Goal: Task Accomplishment & Management: Complete application form

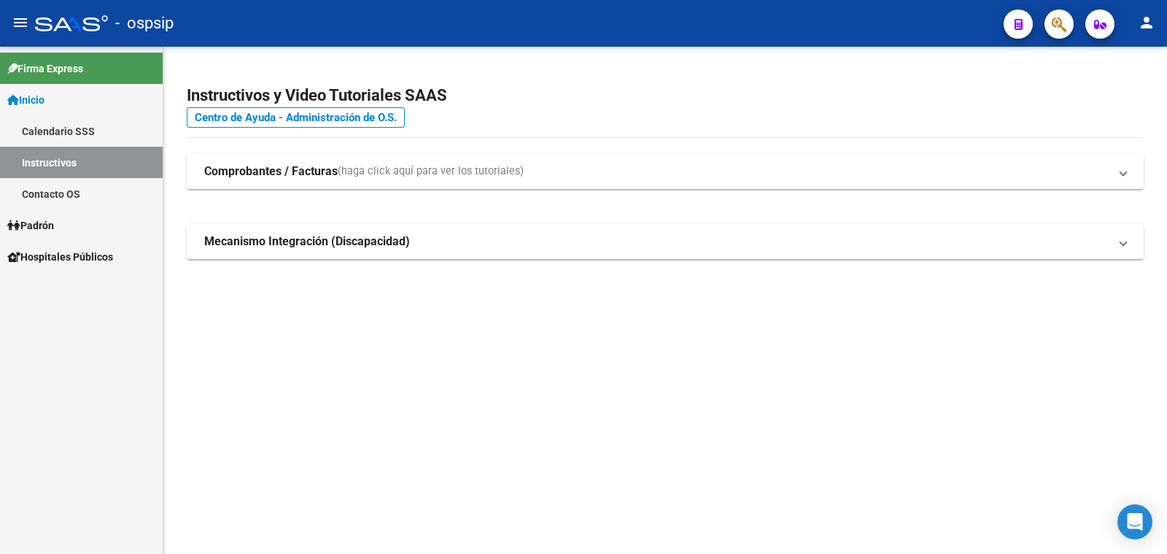
click at [40, 220] on span "Padrón" at bounding box center [30, 225] width 47 height 16
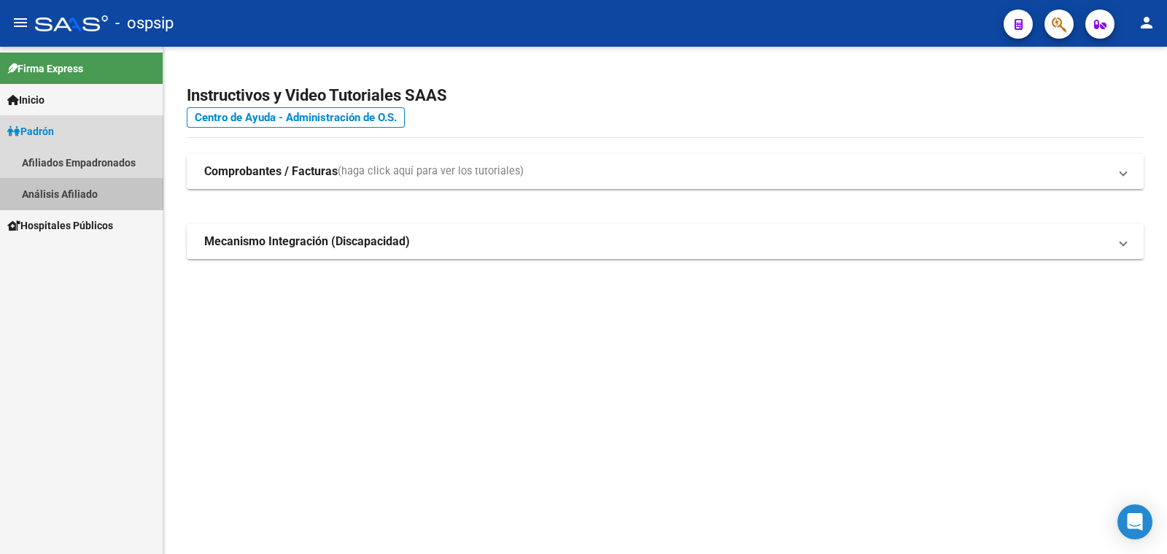
click at [68, 191] on link "Análisis Afiliado" at bounding box center [81, 193] width 163 height 31
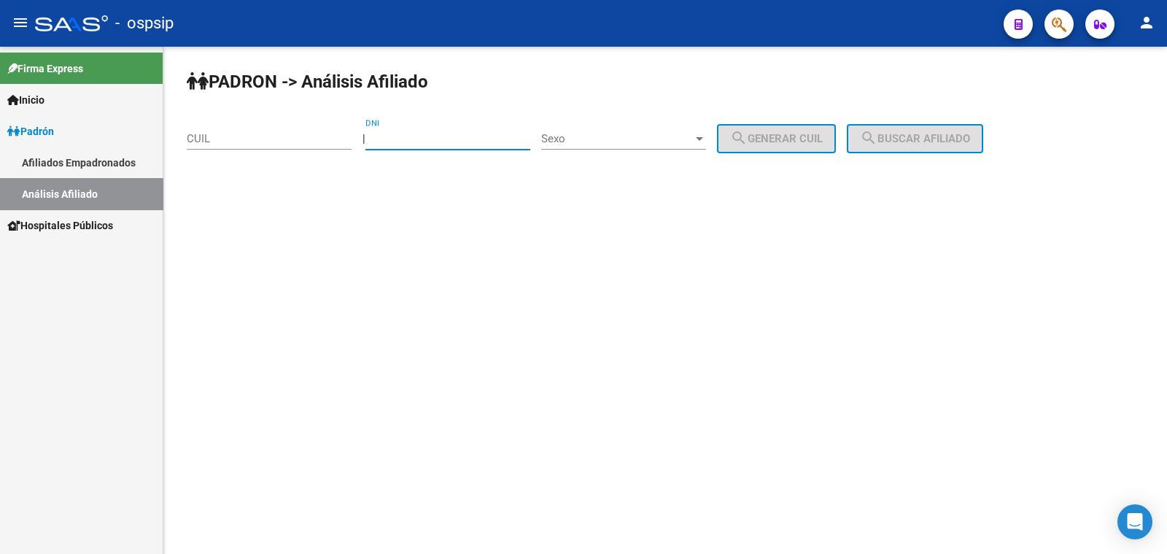
click at [440, 136] on input "DNI" at bounding box center [448, 138] width 165 height 13
paste input "42180134"
type input "42180134"
click at [641, 139] on span "Sexo" at bounding box center [617, 138] width 152 height 13
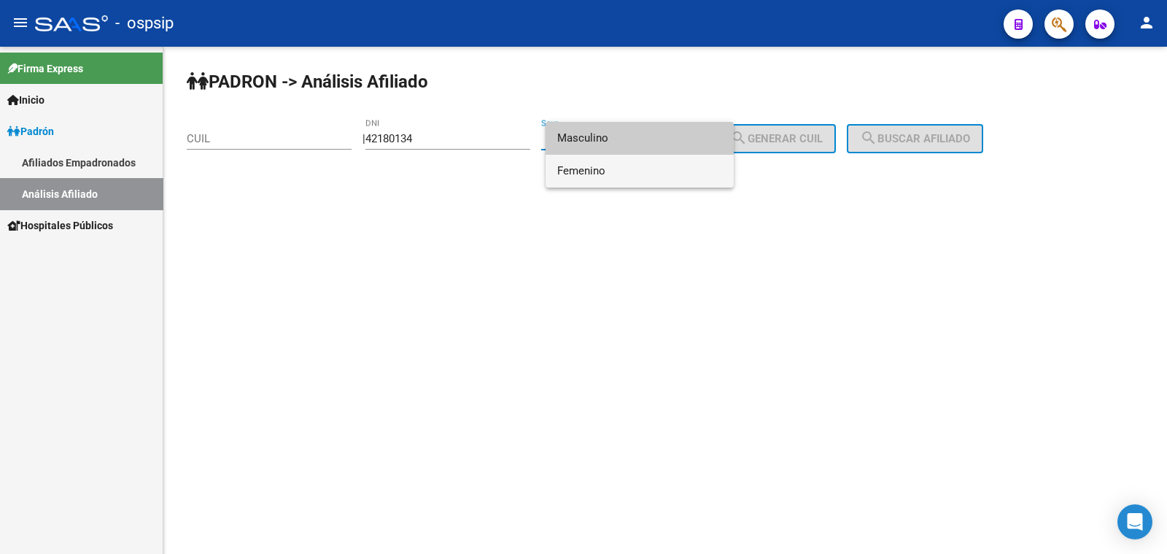
click at [654, 167] on span "Femenino" at bounding box center [639, 171] width 165 height 33
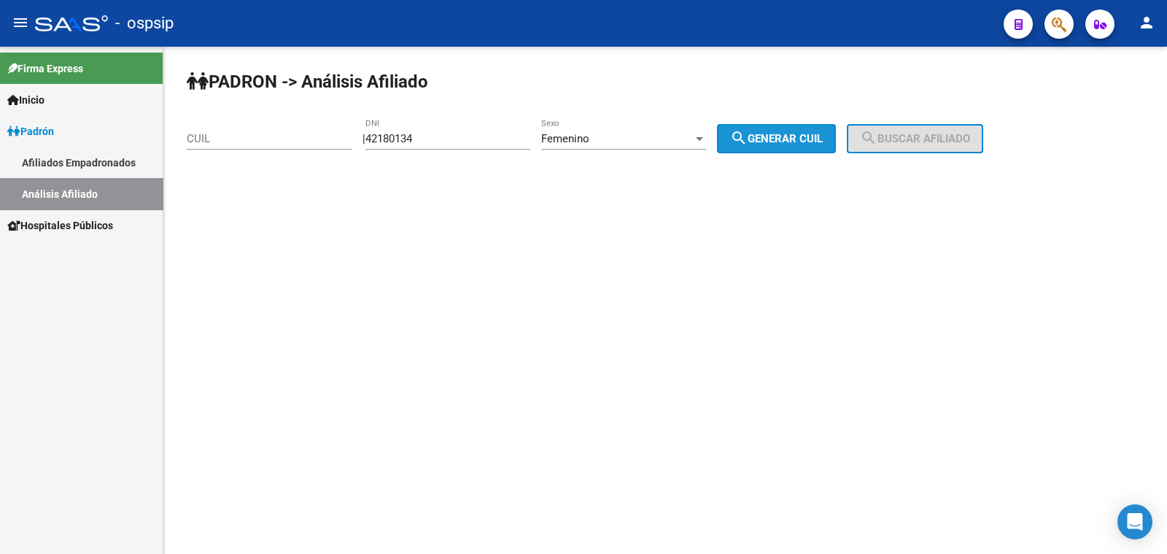
click at [748, 142] on mat-icon "search" at bounding box center [739, 138] width 18 height 18
type input "27-42180134-2"
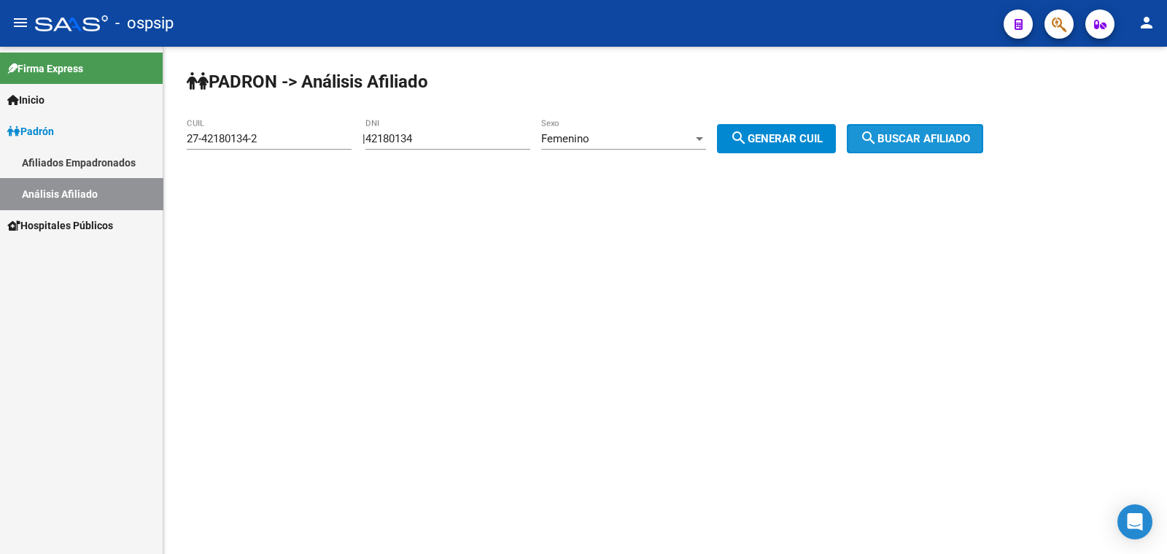
click at [931, 141] on span "search Buscar afiliado" at bounding box center [915, 138] width 110 height 13
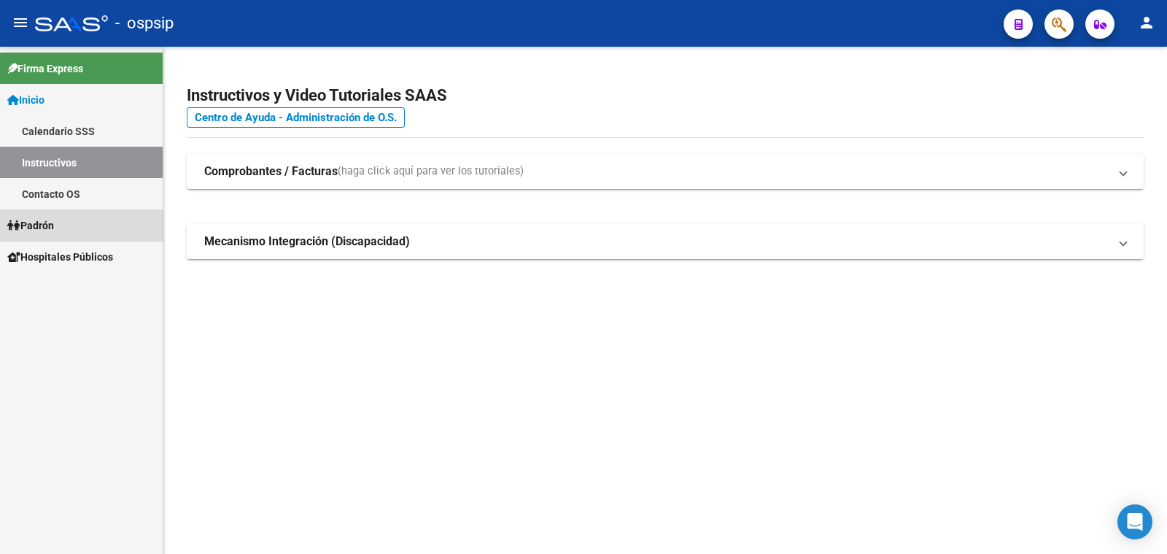
click at [62, 222] on link "Padrón" at bounding box center [81, 224] width 163 height 31
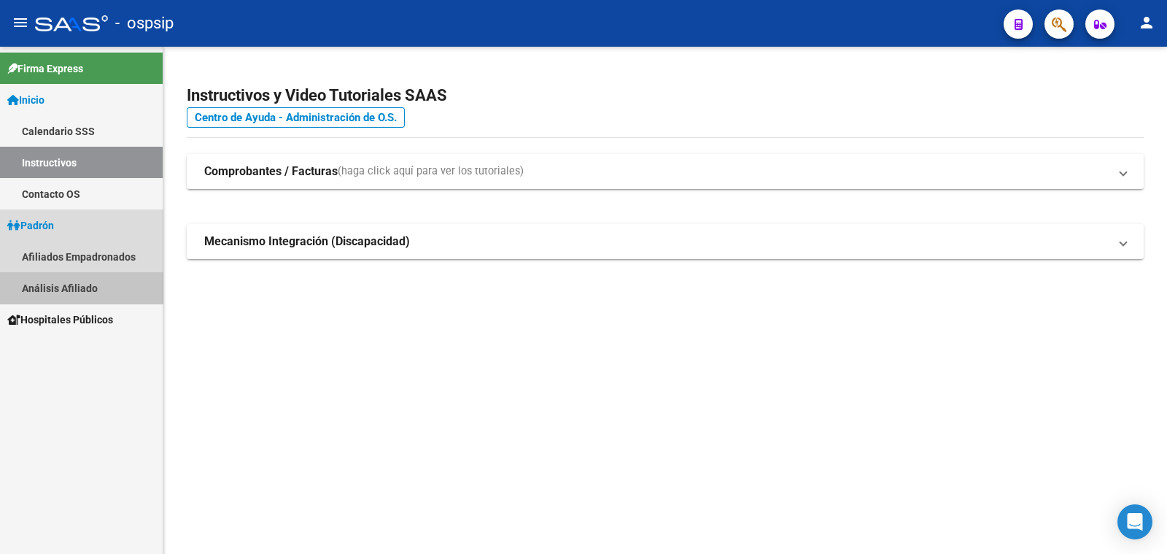
click at [69, 285] on link "Análisis Afiliado" at bounding box center [81, 287] width 163 height 31
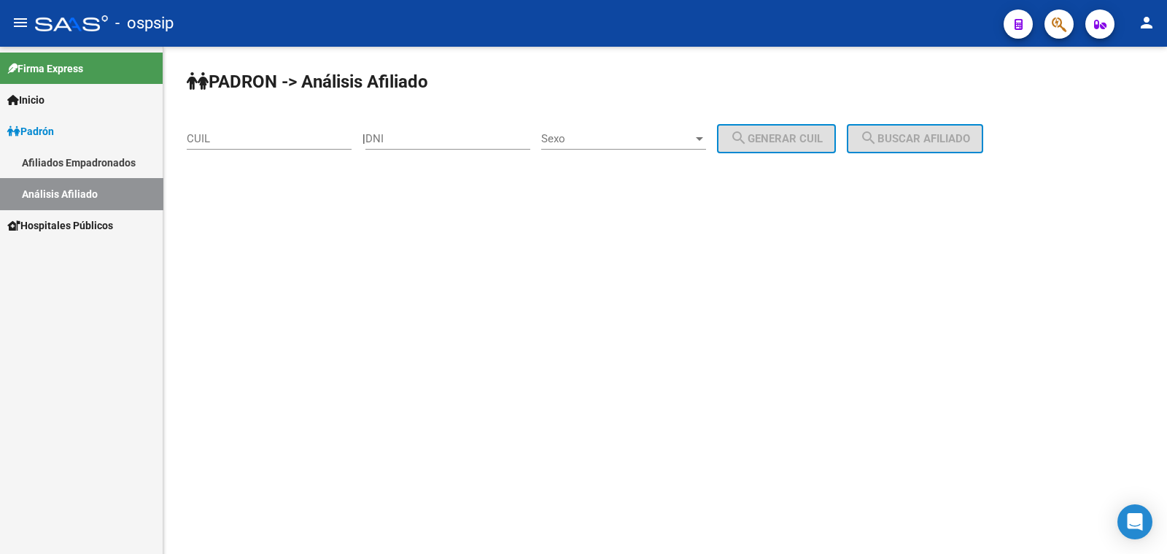
click at [223, 133] on input "CUIL" at bounding box center [269, 138] width 165 height 13
paste input "20-42180134-8"
type input "20-42180134-8"
click at [639, 139] on span "Sexo" at bounding box center [617, 138] width 152 height 13
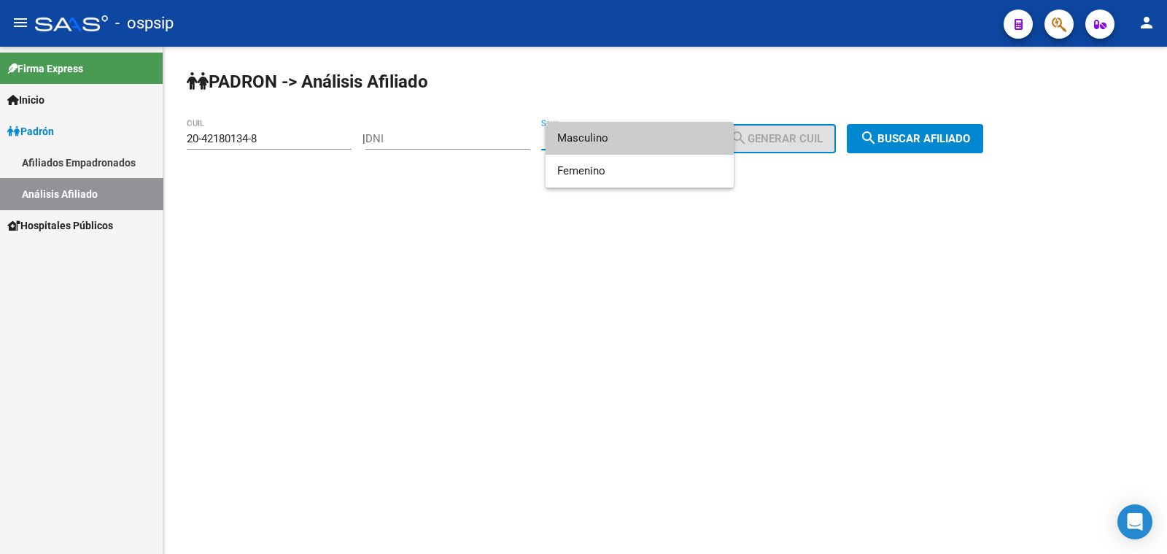
click at [639, 139] on span "Masculino" at bounding box center [639, 138] width 165 height 33
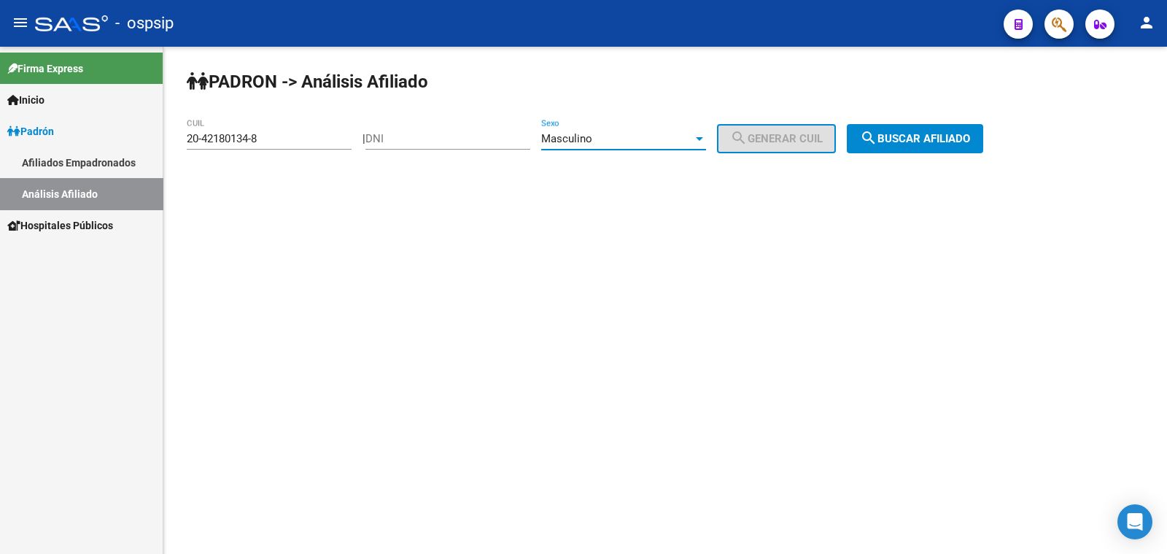
click at [904, 136] on span "search Buscar afiliado" at bounding box center [915, 138] width 110 height 13
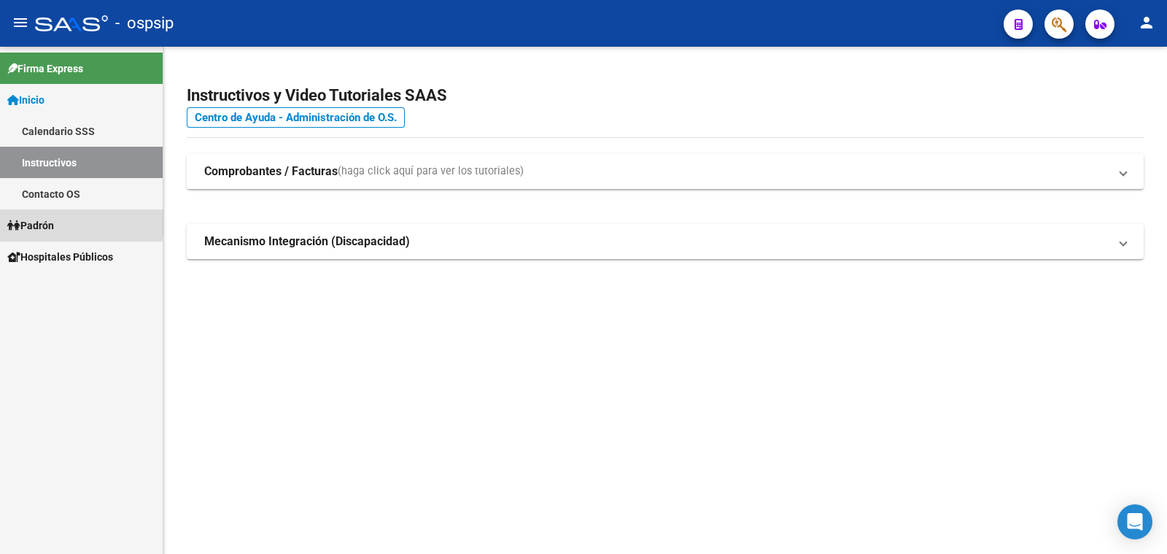
click at [41, 221] on span "Padrón" at bounding box center [30, 225] width 47 height 16
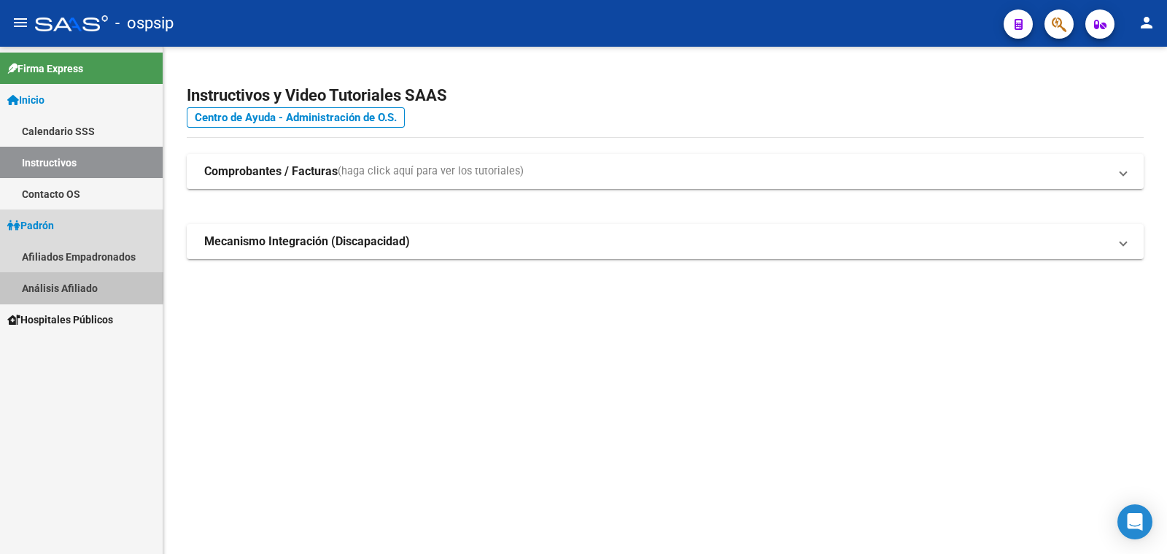
click at [46, 282] on link "Análisis Afiliado" at bounding box center [81, 287] width 163 height 31
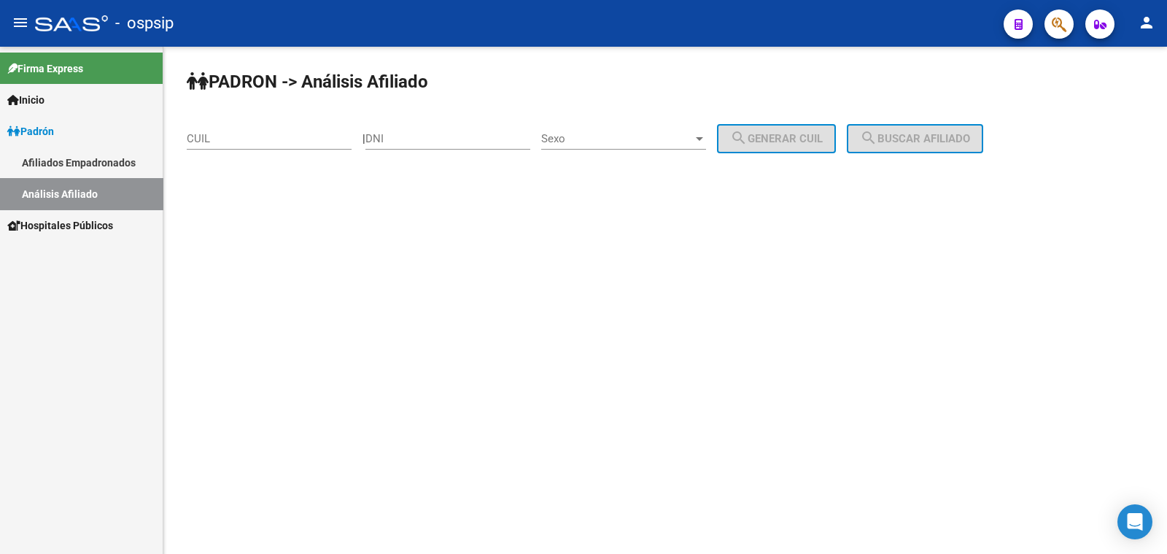
click at [437, 133] on input "DNI" at bounding box center [448, 138] width 165 height 13
type input "16774895"
click at [614, 136] on span "Sexo" at bounding box center [617, 138] width 152 height 13
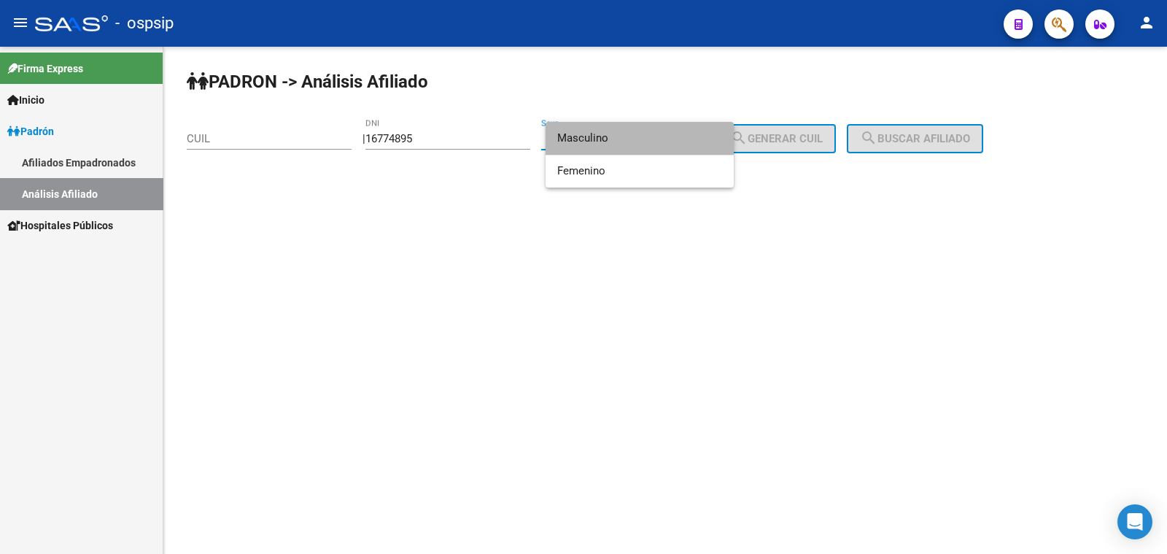
click at [614, 136] on span "Masculino" at bounding box center [639, 138] width 165 height 33
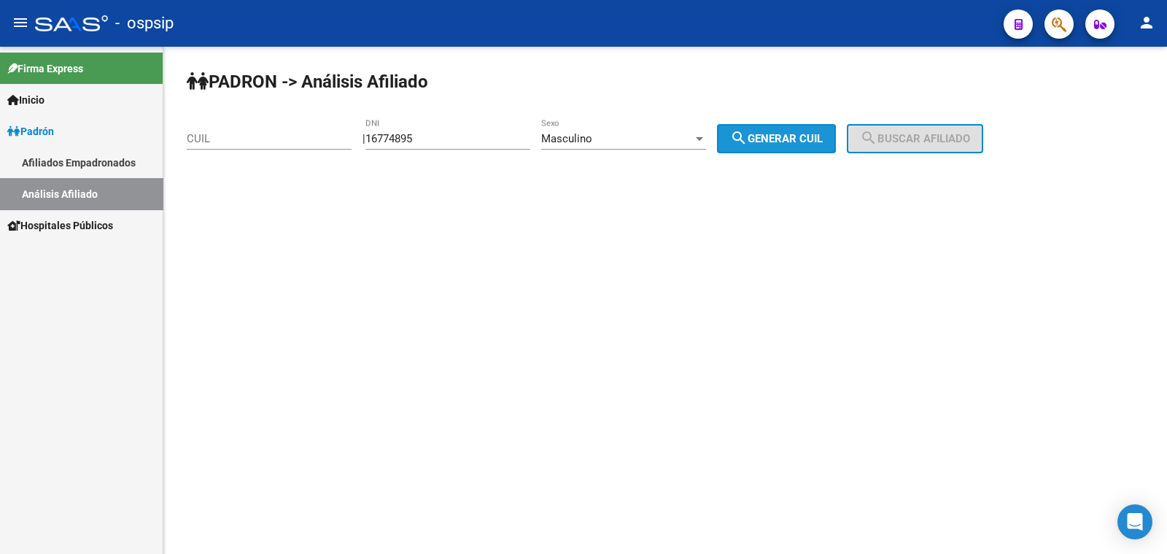
click at [823, 133] on span "search Generar CUIL" at bounding box center [776, 138] width 93 height 13
type input "20-16774895-4"
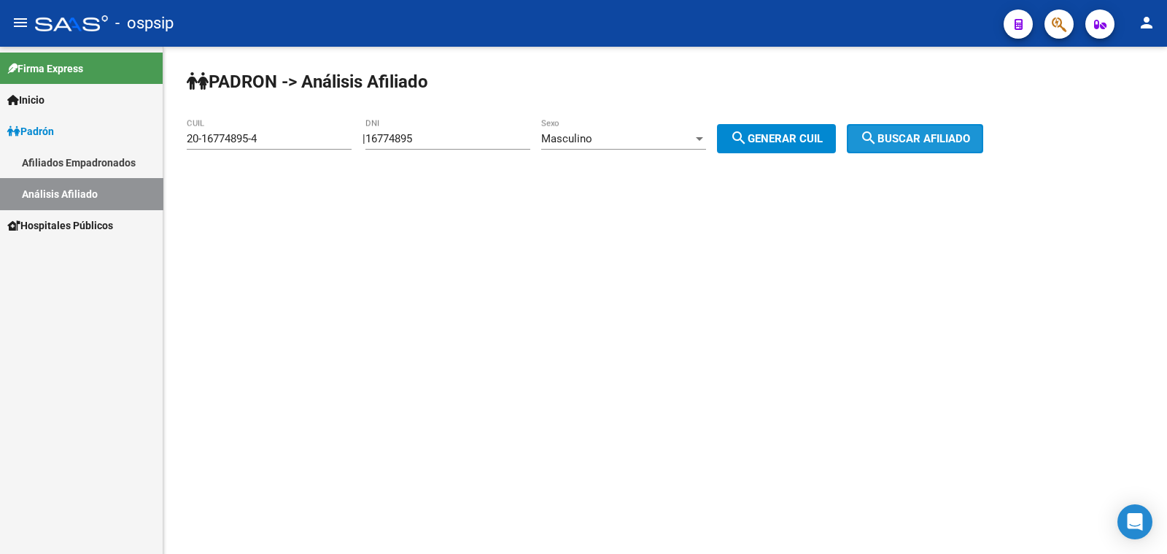
click at [878, 133] on mat-icon "search" at bounding box center [869, 138] width 18 height 18
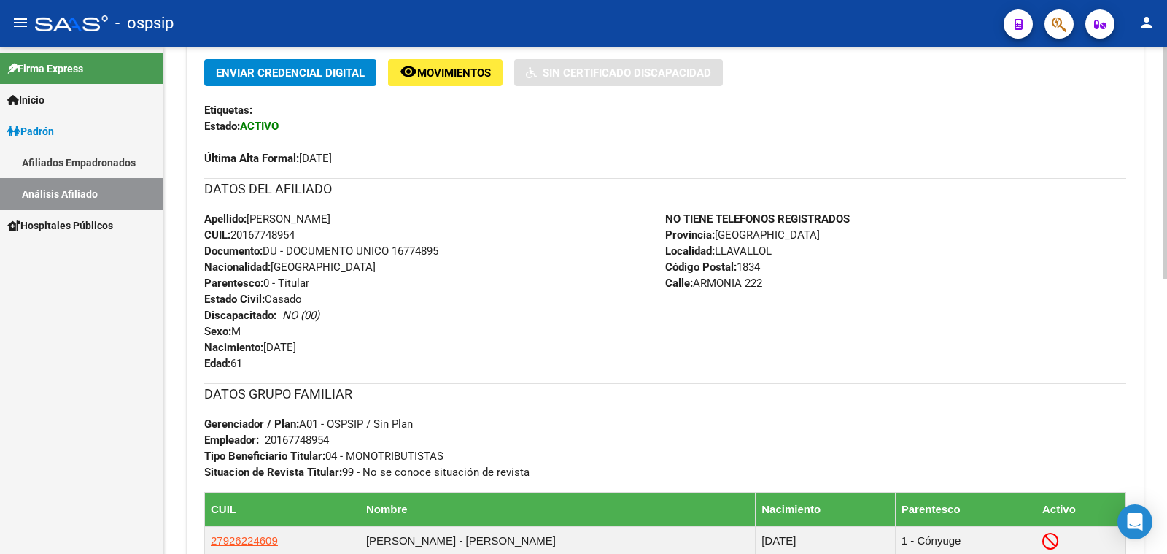
scroll to position [456, 0]
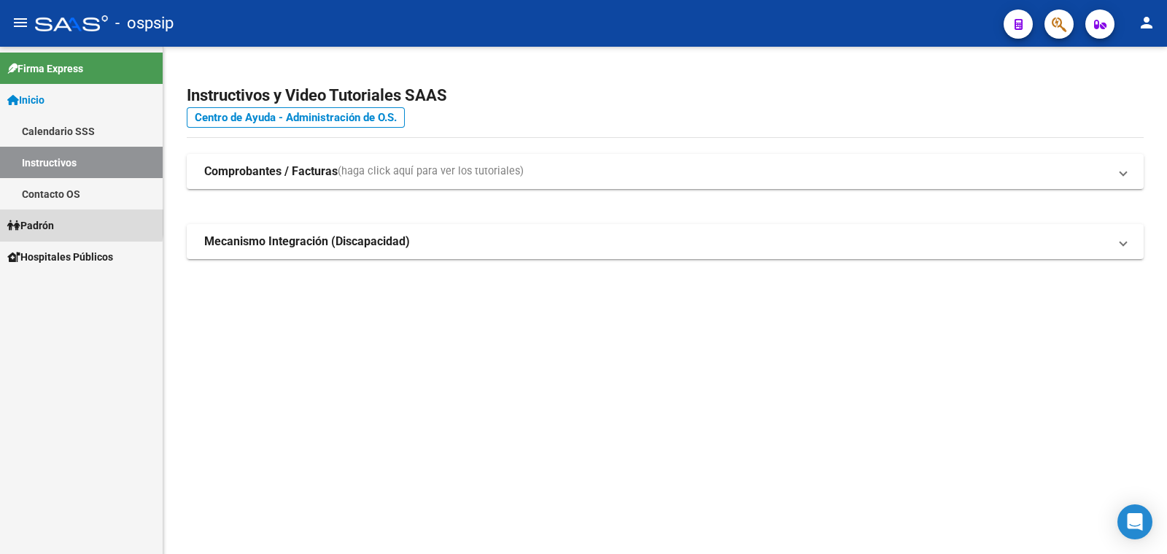
click at [40, 220] on span "Padrón" at bounding box center [30, 225] width 47 height 16
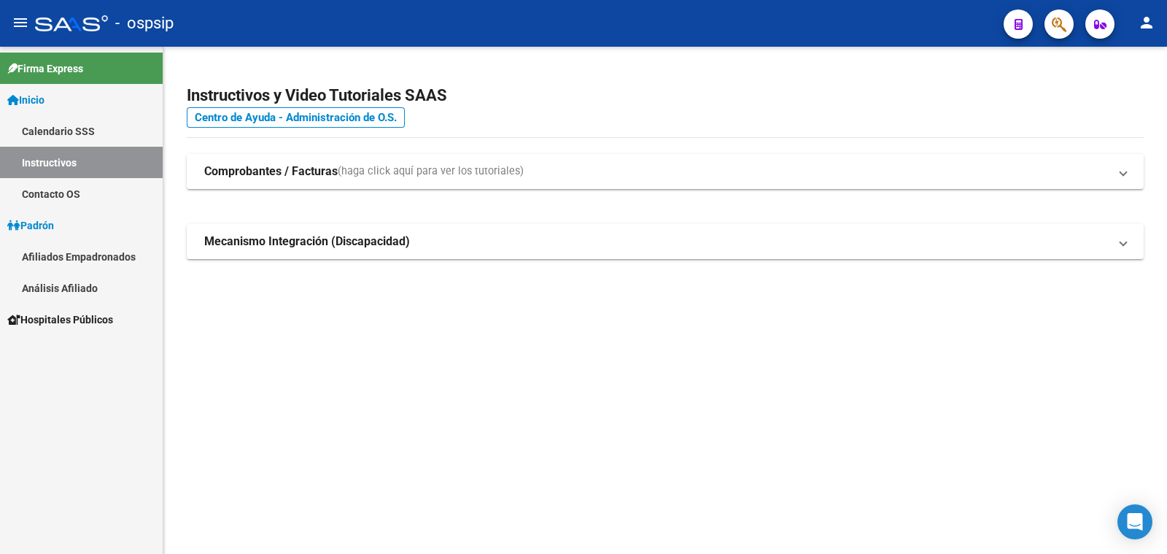
click at [59, 282] on link "Análisis Afiliado" at bounding box center [81, 287] width 163 height 31
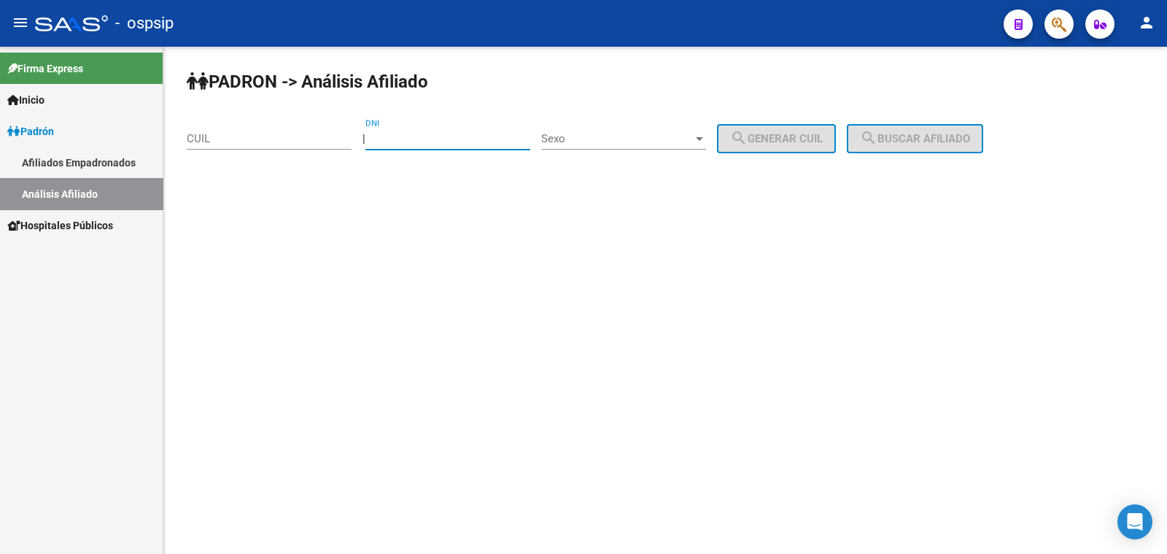
click at [430, 139] on input "DNI" at bounding box center [448, 138] width 165 height 13
paste input "29846549"
type input "29846549"
click at [656, 136] on span "Sexo" at bounding box center [617, 138] width 152 height 13
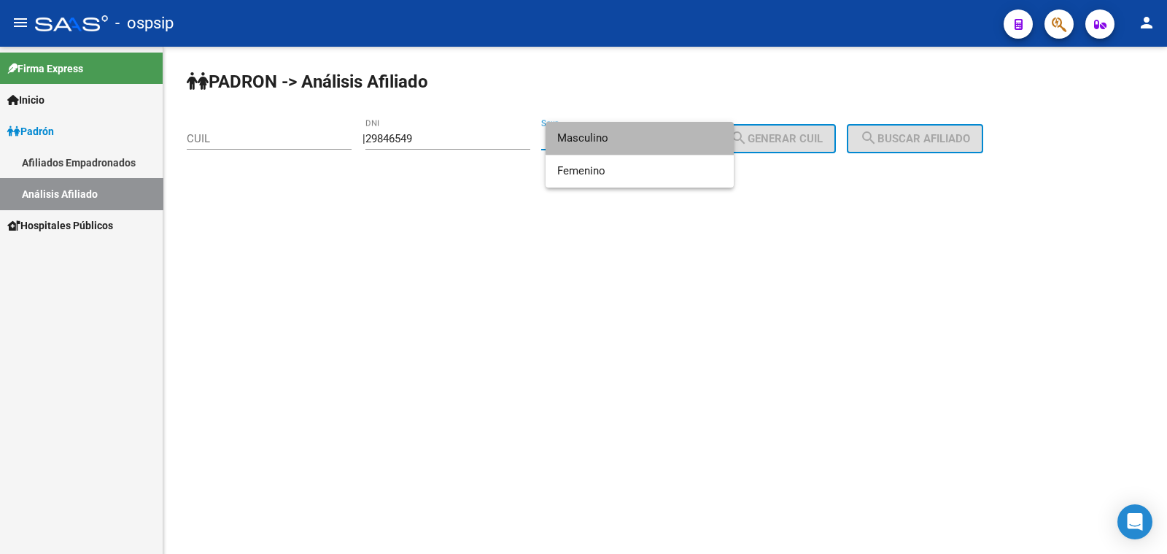
click at [656, 136] on span "Masculino" at bounding box center [639, 138] width 165 height 33
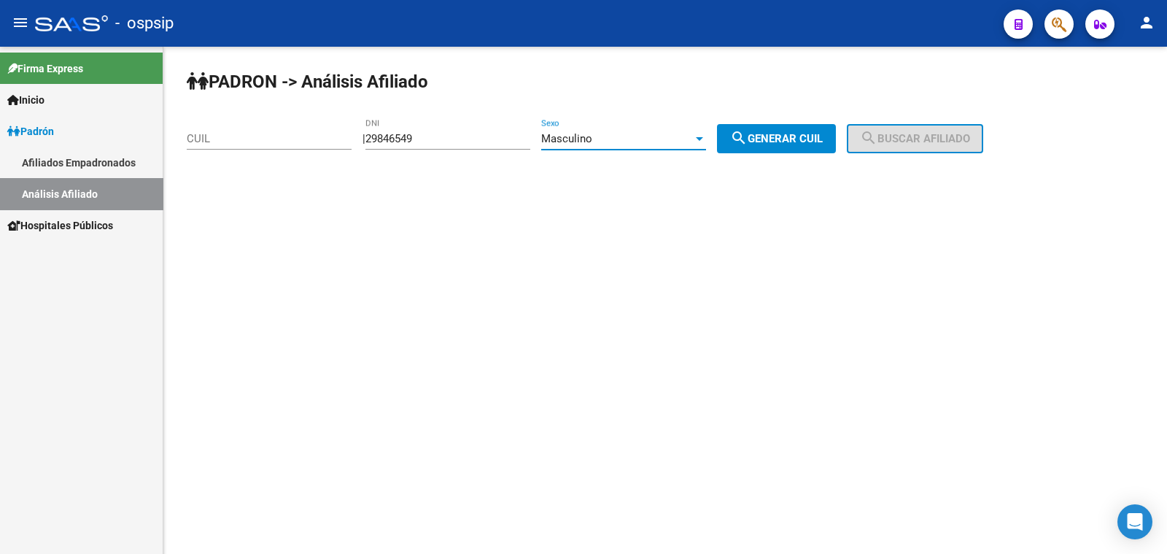
click at [788, 129] on button "search Generar CUIL" at bounding box center [776, 138] width 119 height 29
type input "20-29846549-4"
click at [878, 134] on mat-icon "search" at bounding box center [869, 138] width 18 height 18
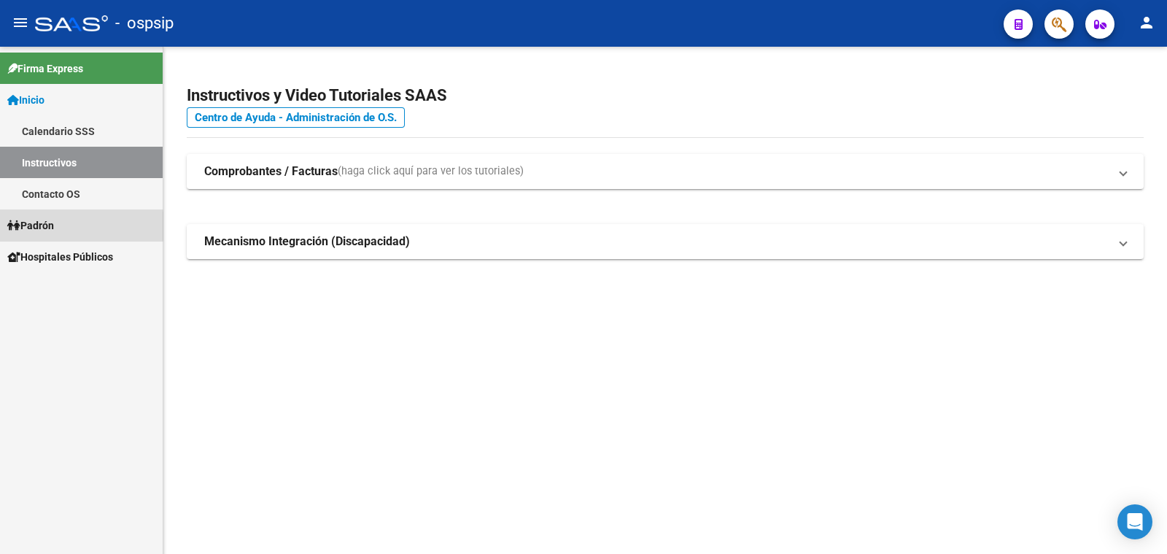
click at [34, 225] on span "Padrón" at bounding box center [30, 225] width 47 height 16
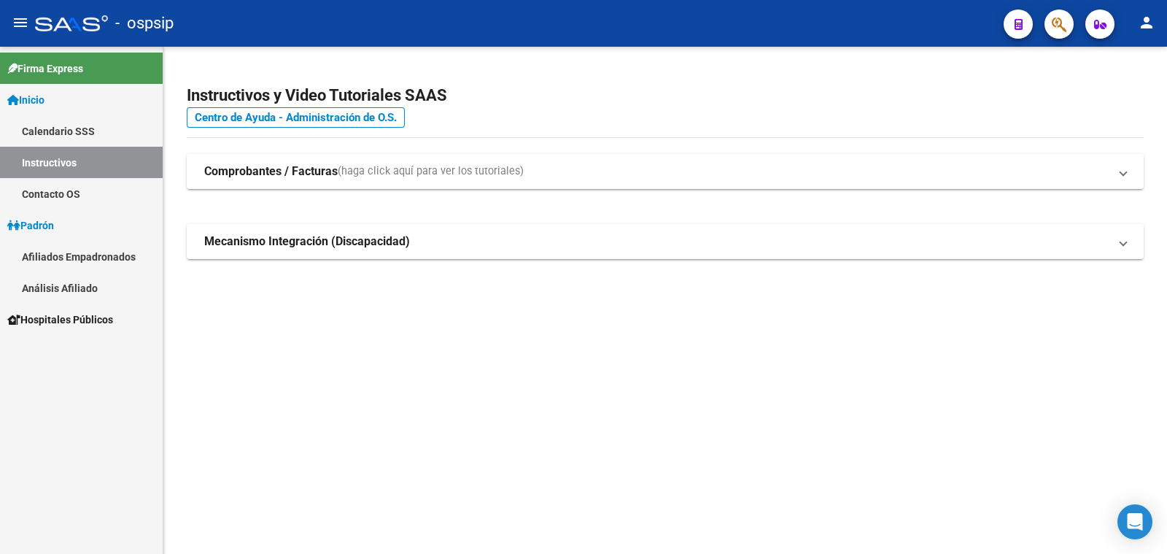
click at [73, 286] on link "Análisis Afiliado" at bounding box center [81, 287] width 163 height 31
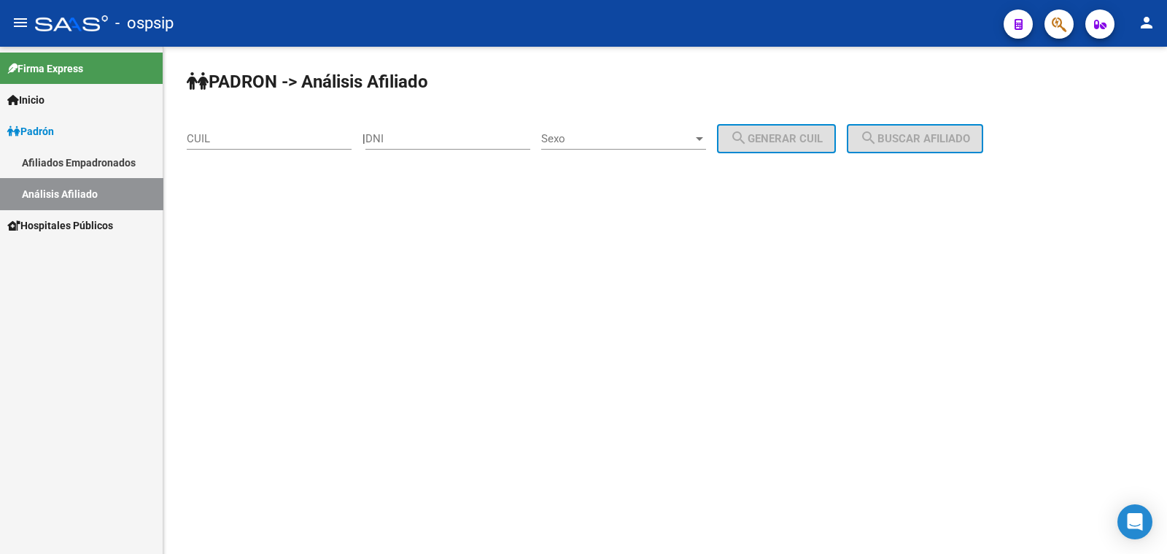
click at [409, 134] on input "DNI" at bounding box center [448, 138] width 165 height 13
paste input "22284120"
type input "22284120"
click at [648, 129] on div "Sexo Sexo" at bounding box center [623, 133] width 165 height 31
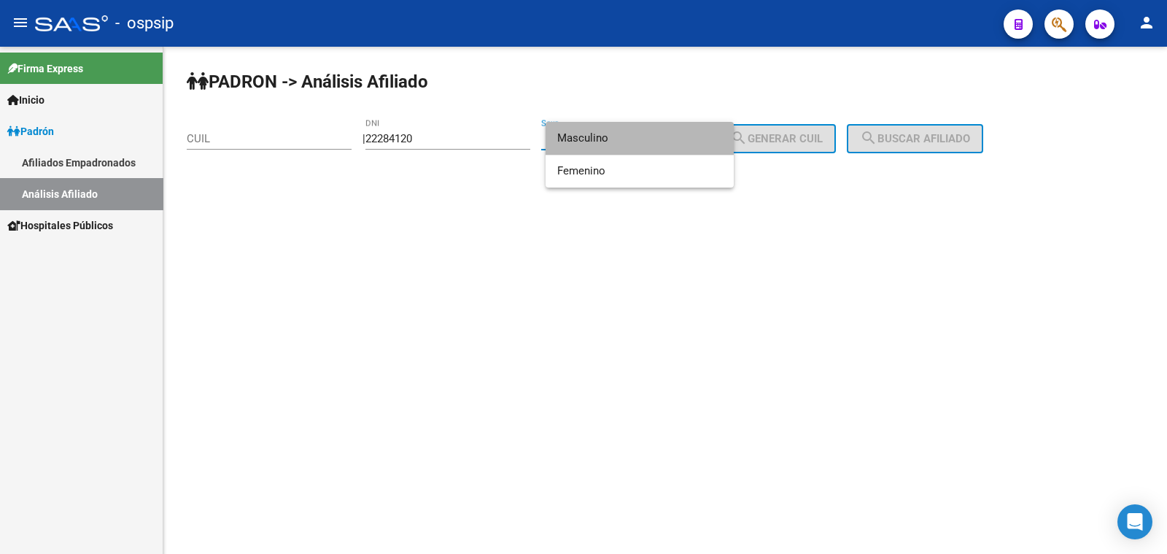
click at [649, 128] on span "Masculino" at bounding box center [639, 138] width 165 height 33
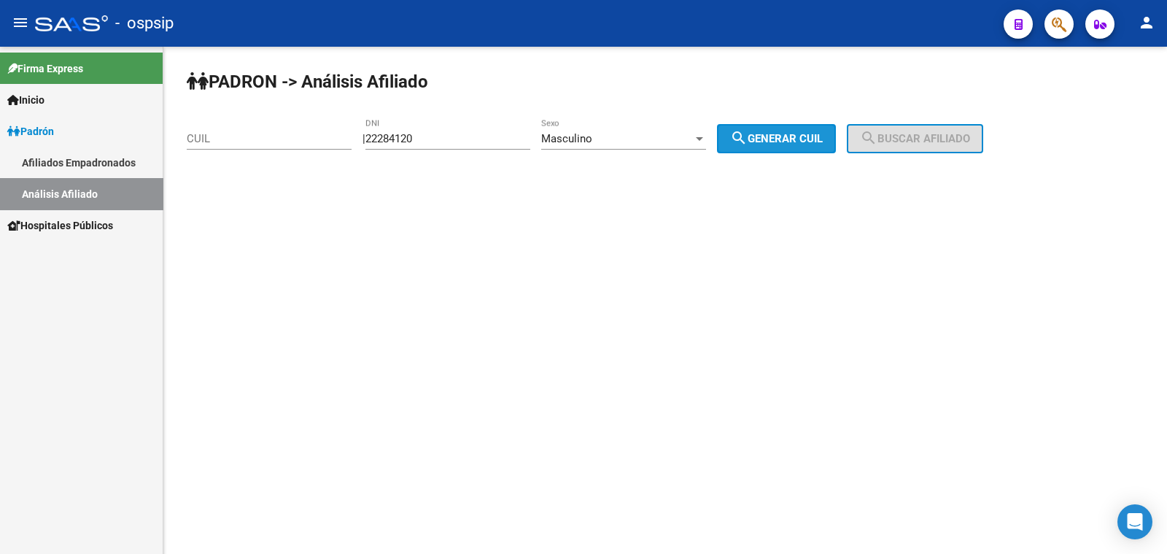
drag, startPoint x: 781, startPoint y: 136, endPoint x: 871, endPoint y: 139, distance: 90.5
click at [797, 139] on span "search Generar CUIL" at bounding box center [776, 138] width 93 height 13
type input "20-22284120-9"
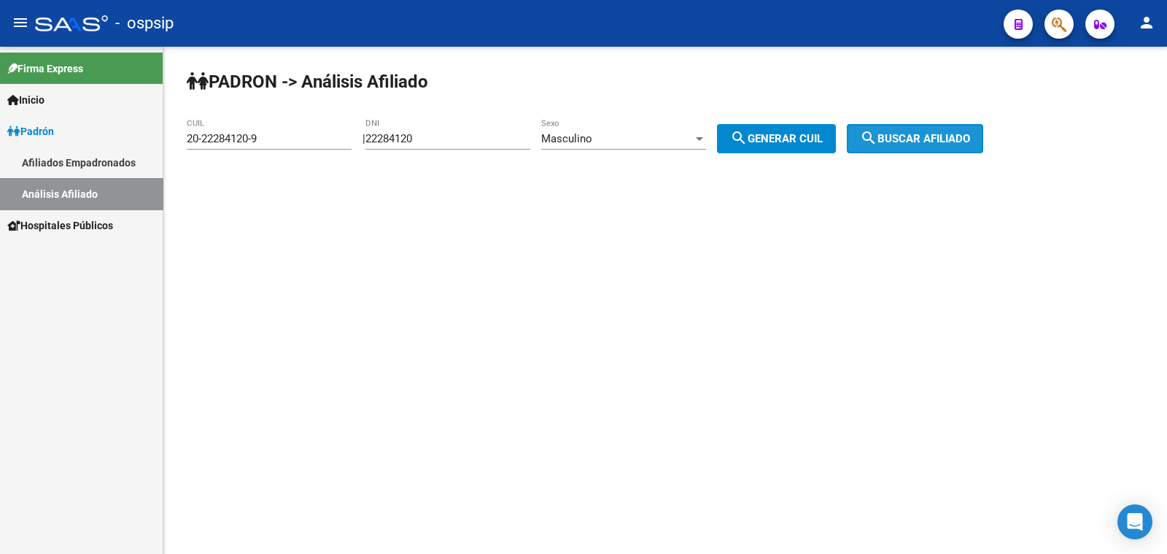
click at [895, 134] on span "search Buscar afiliado" at bounding box center [915, 138] width 110 height 13
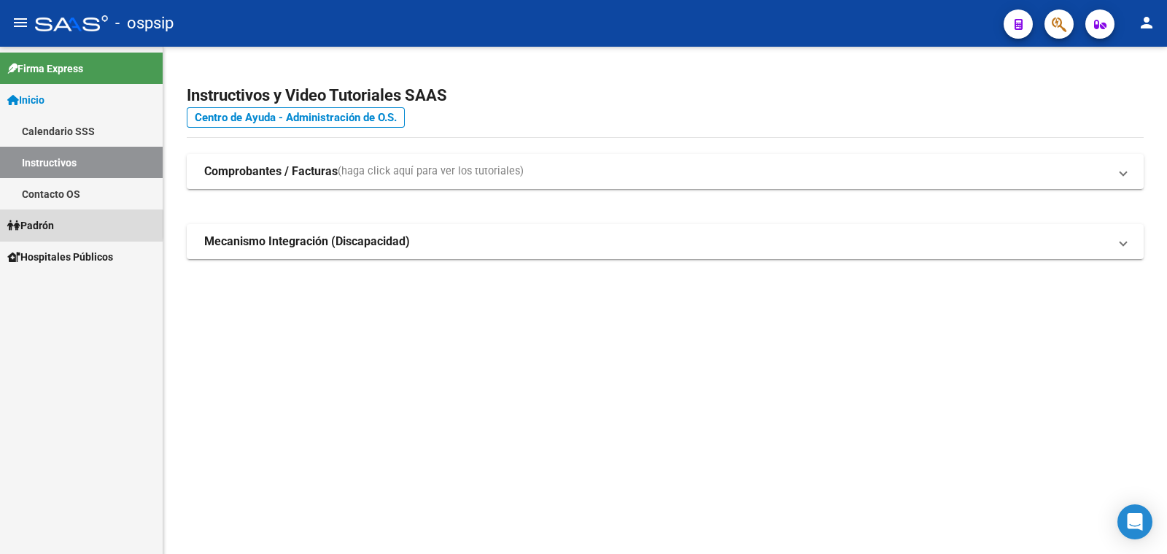
click at [45, 224] on span "Padrón" at bounding box center [30, 225] width 47 height 16
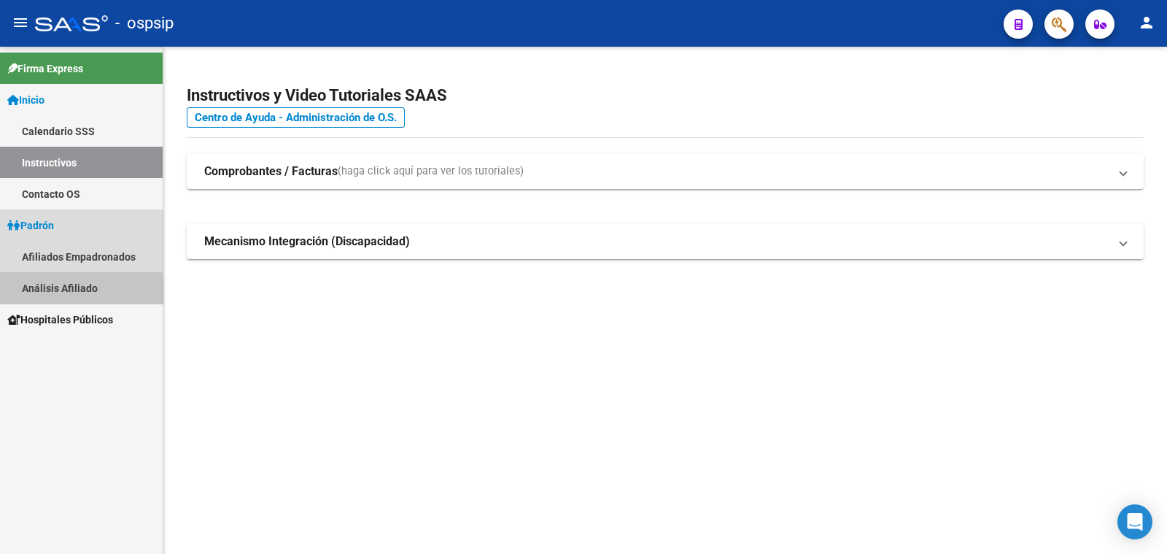
click at [73, 289] on link "Análisis Afiliado" at bounding box center [81, 287] width 163 height 31
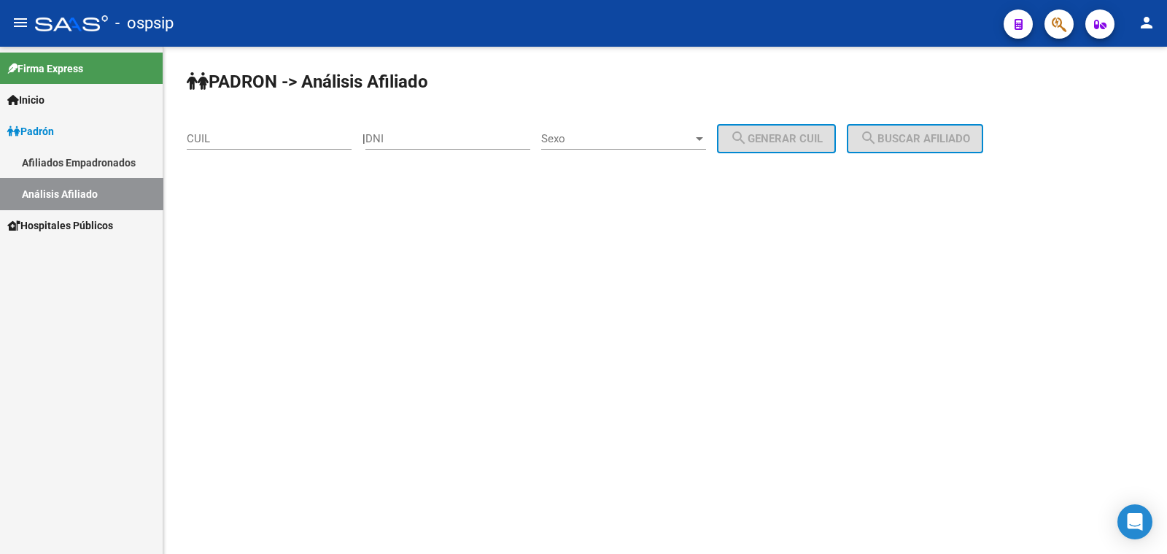
click at [433, 128] on div "DNI" at bounding box center [448, 133] width 165 height 31
type input "13071278"
click at [638, 133] on span "Sexo" at bounding box center [617, 138] width 152 height 13
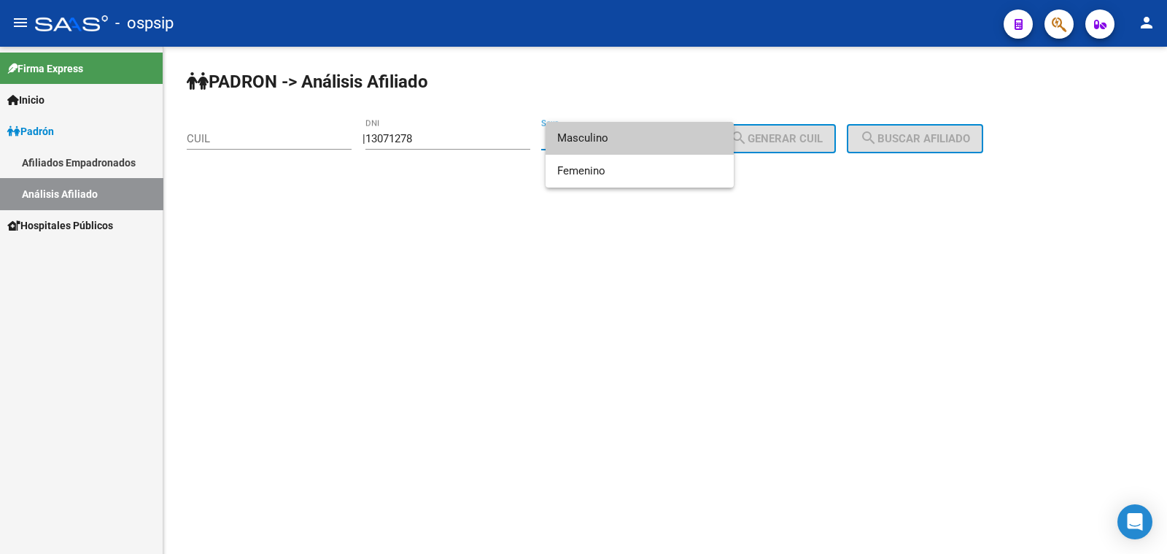
click at [643, 136] on span "Masculino" at bounding box center [639, 138] width 165 height 33
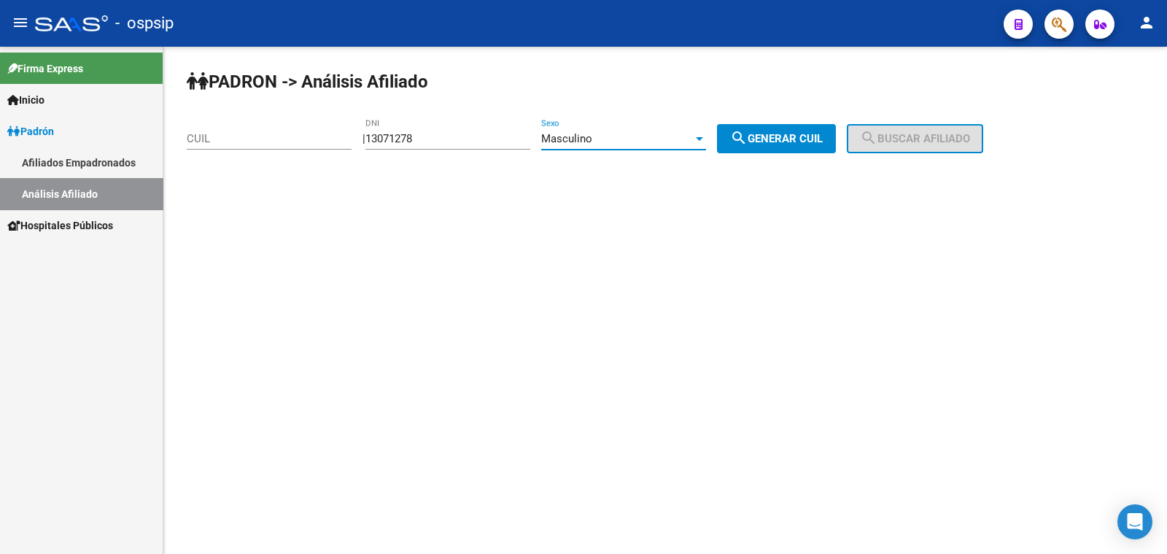
click at [810, 136] on span "search Generar CUIL" at bounding box center [776, 138] width 93 height 13
type input "23-13071278-9"
click at [924, 139] on span "search Buscar afiliado" at bounding box center [915, 138] width 110 height 13
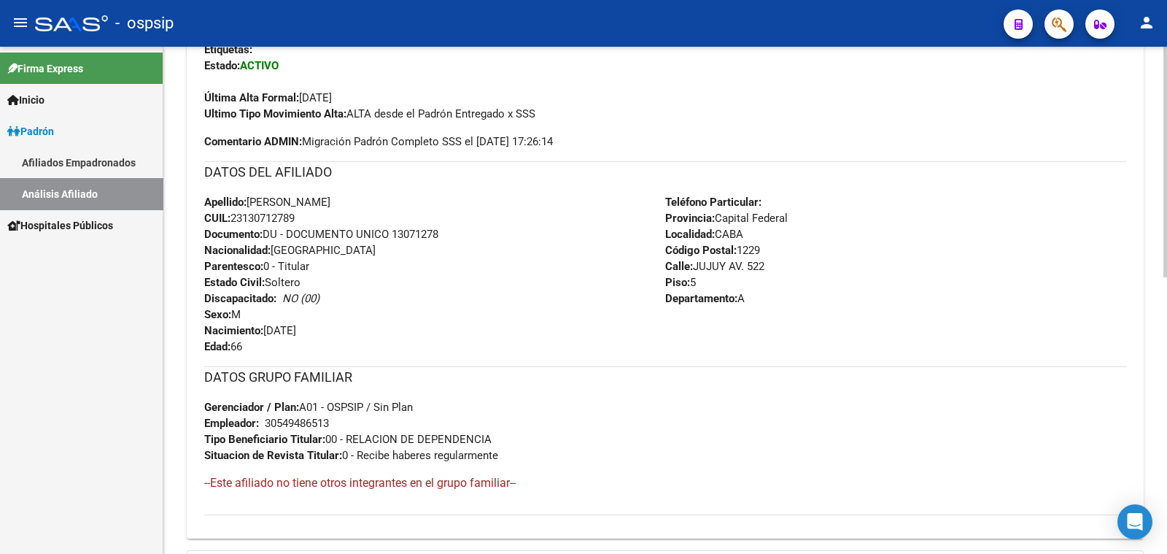
scroll to position [456, 0]
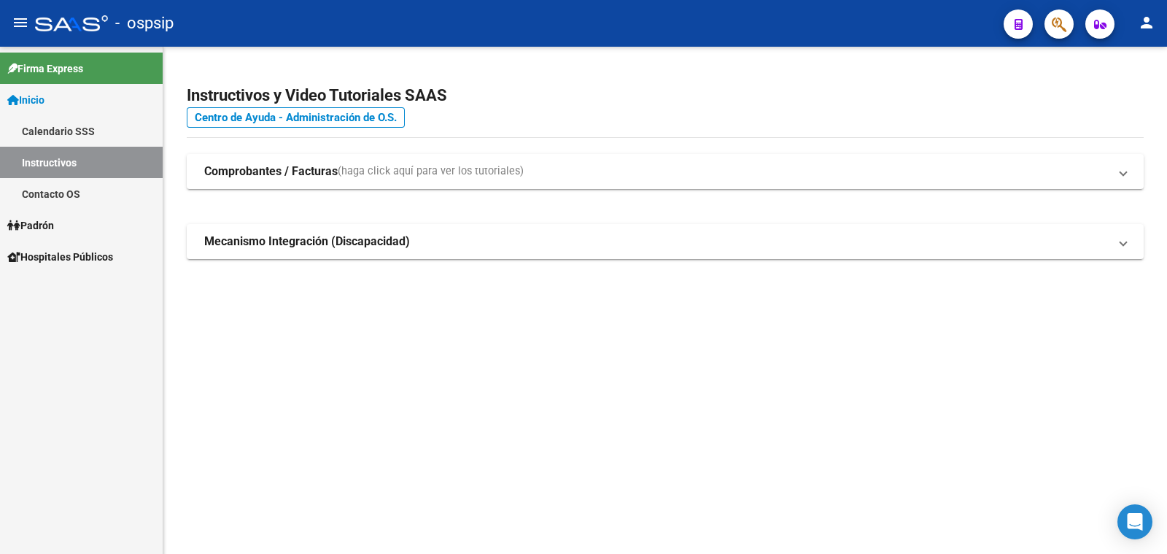
click at [45, 224] on span "Padrón" at bounding box center [30, 225] width 47 height 16
click at [81, 290] on link "Análisis Afiliado" at bounding box center [81, 287] width 163 height 31
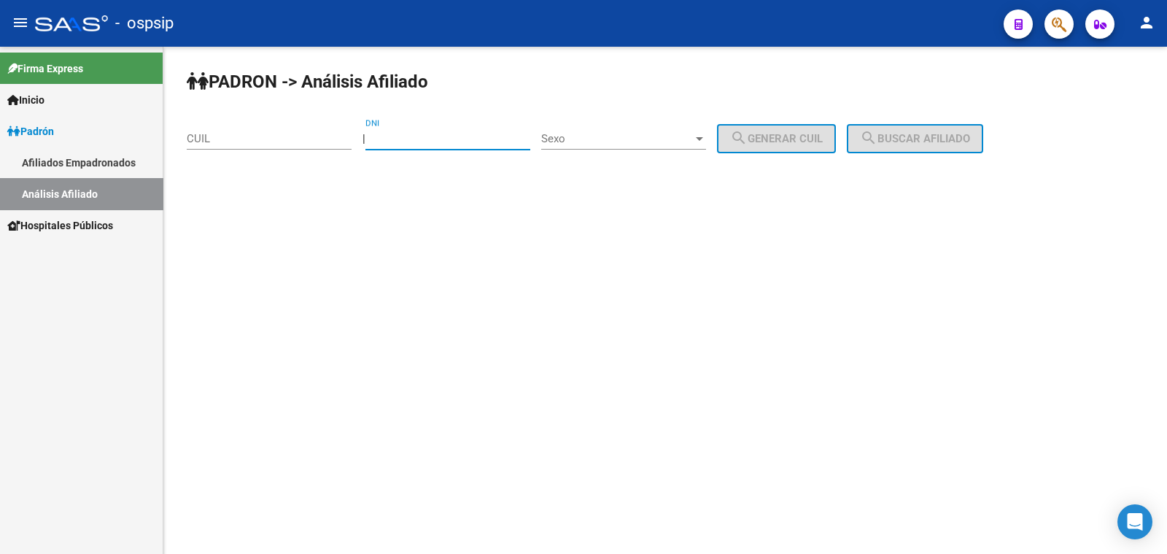
click at [411, 134] on input "DNI" at bounding box center [448, 138] width 165 height 13
type input "26117668"
click at [634, 138] on span "Sexo" at bounding box center [617, 138] width 152 height 13
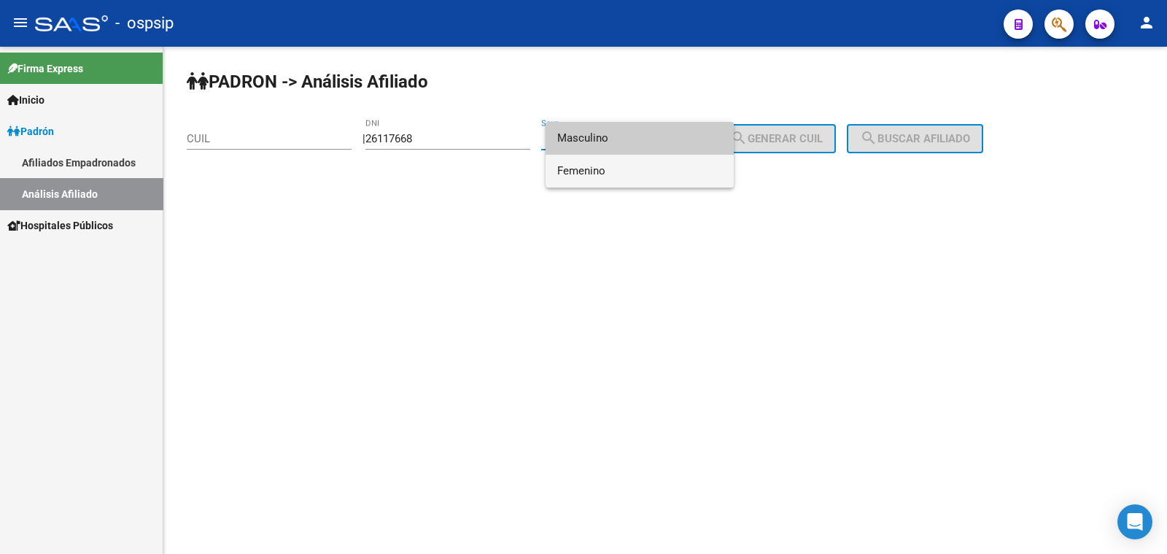
click at [649, 172] on span "Femenino" at bounding box center [639, 171] width 165 height 33
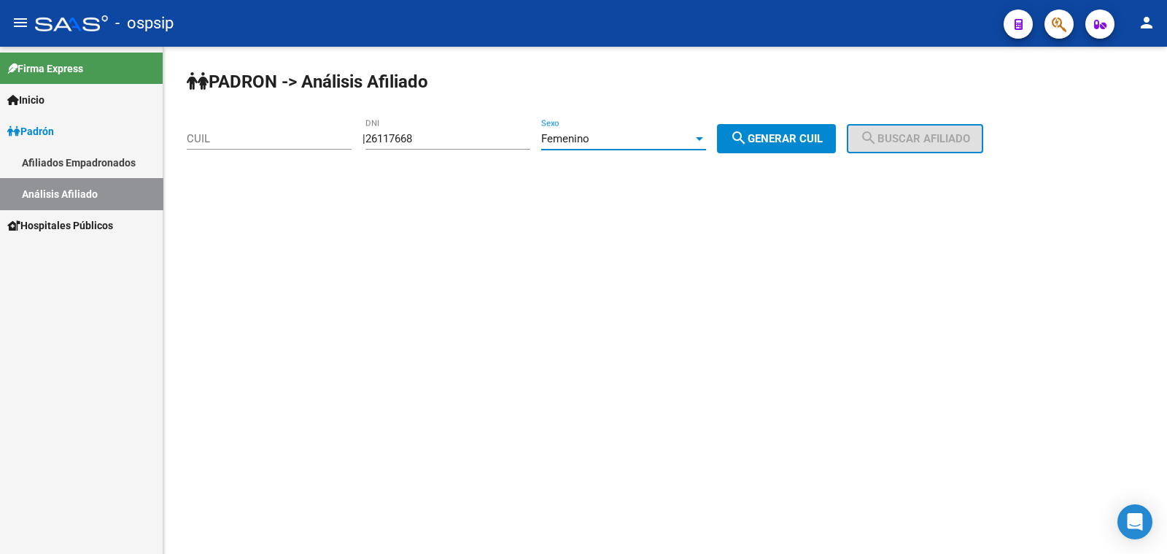
click at [808, 137] on span "search Generar CUIL" at bounding box center [776, 138] width 93 height 13
type input "27-26117668-3"
click at [897, 136] on span "search Buscar afiliado" at bounding box center [915, 138] width 110 height 13
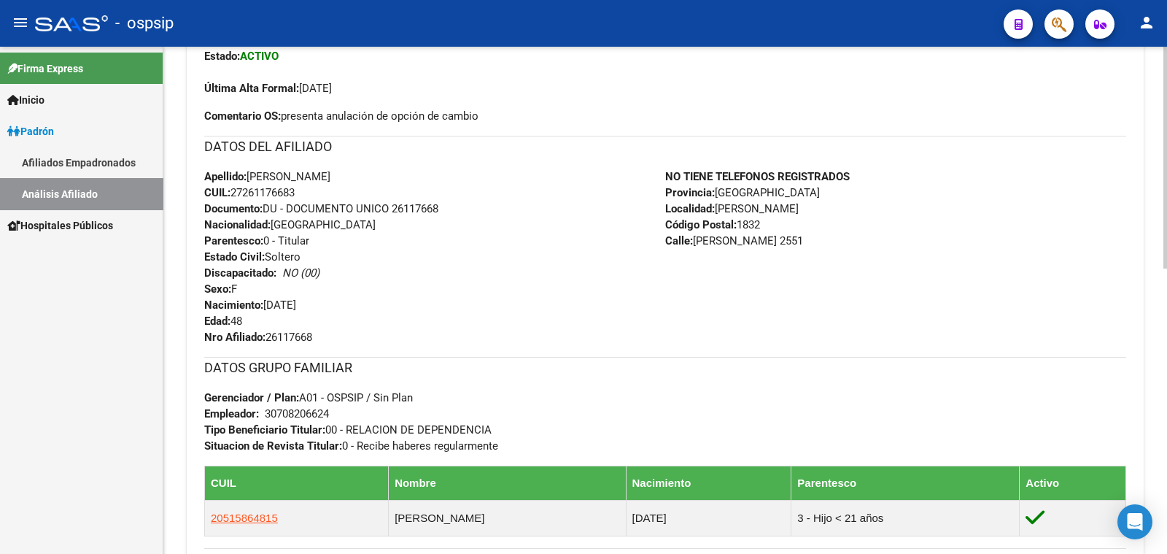
scroll to position [456, 0]
